Goal: Task Accomplishment & Management: Use online tool/utility

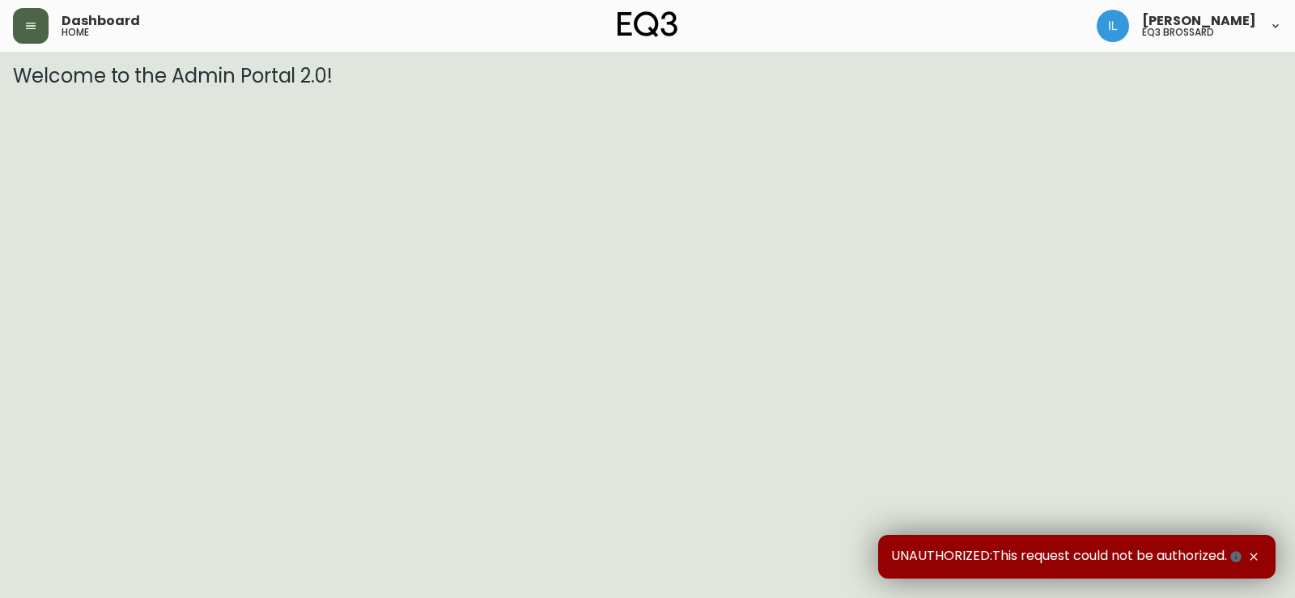
click at [35, 28] on icon "button" at bounding box center [31, 26] width 10 height 6
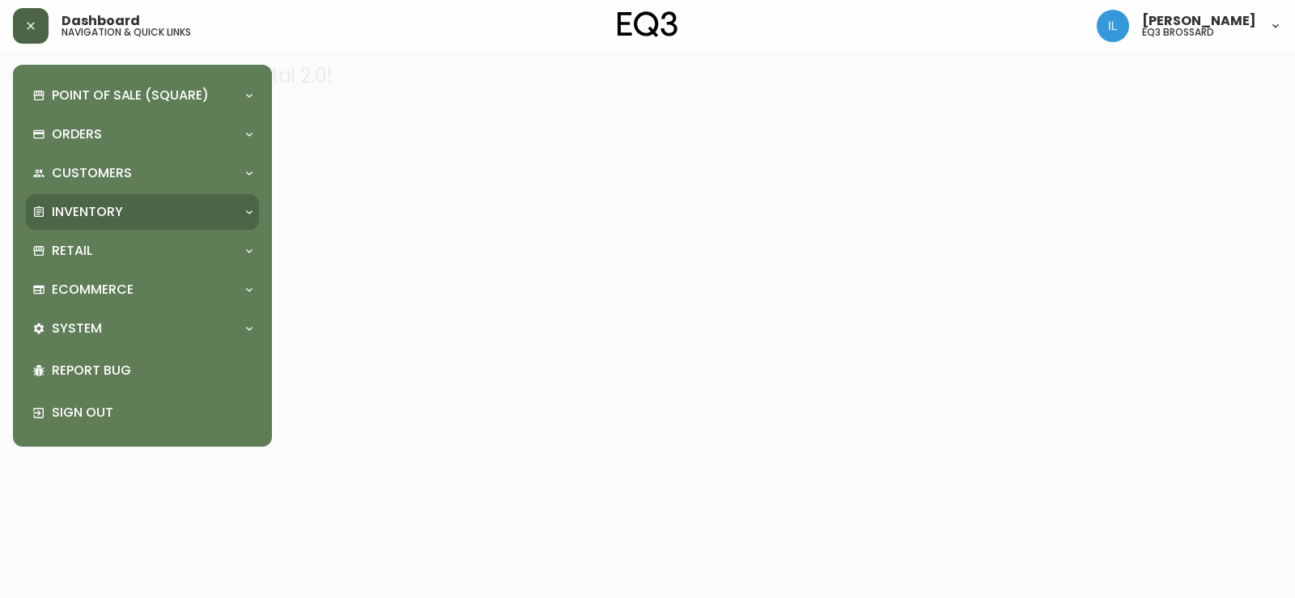
drag, startPoint x: 75, startPoint y: 212, endPoint x: 84, endPoint y: 210, distance: 9.1
click at [76, 212] on p "Inventory" at bounding box center [87, 212] width 71 height 18
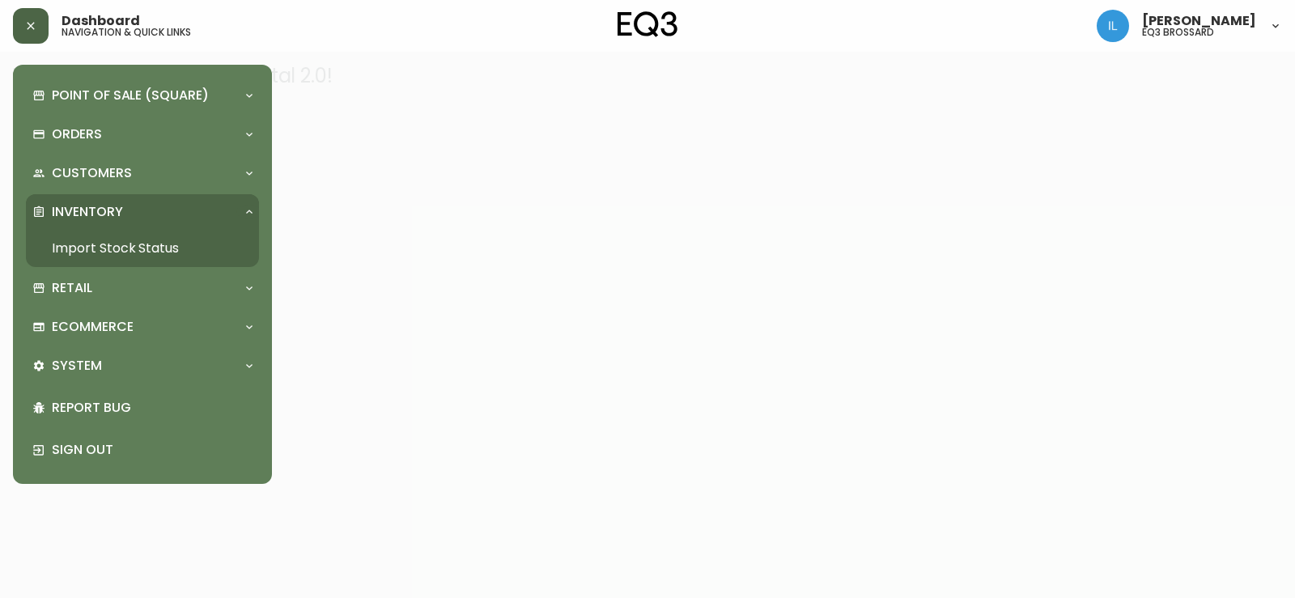
click at [159, 234] on link "Import Stock Status" at bounding box center [142, 248] width 233 height 37
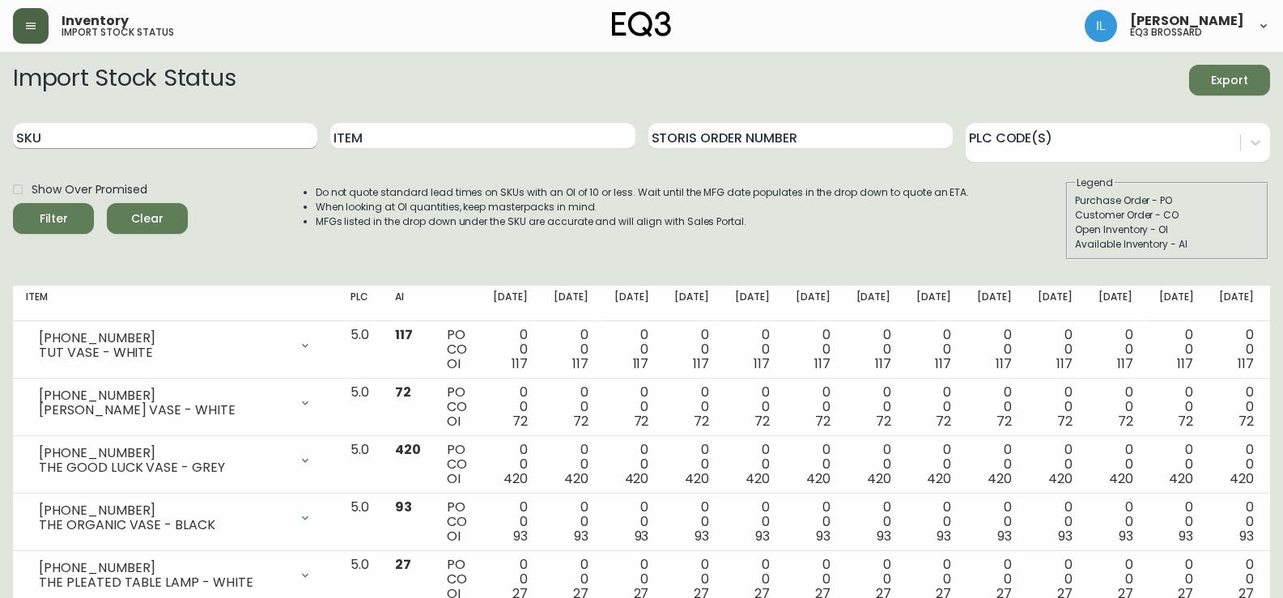
click at [123, 133] on input "SKU" at bounding box center [165, 136] width 304 height 26
paste input "[PHONE_NUMBER]"
type input "[PHONE_NUMBER]"
click at [13, 203] on button "Filter" at bounding box center [53, 218] width 81 height 31
